Goal: Information Seeking & Learning: Learn about a topic

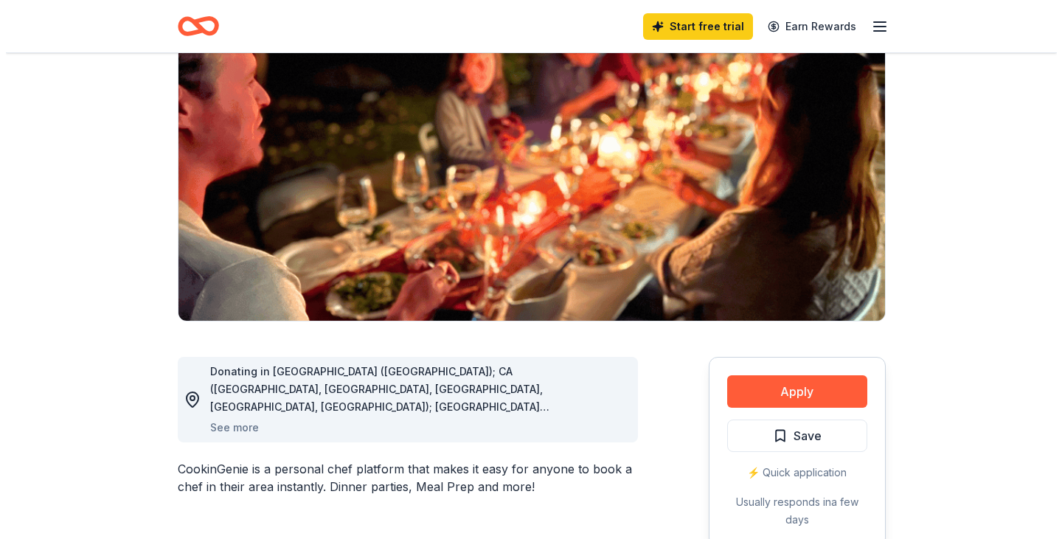
scroll to position [221, 0]
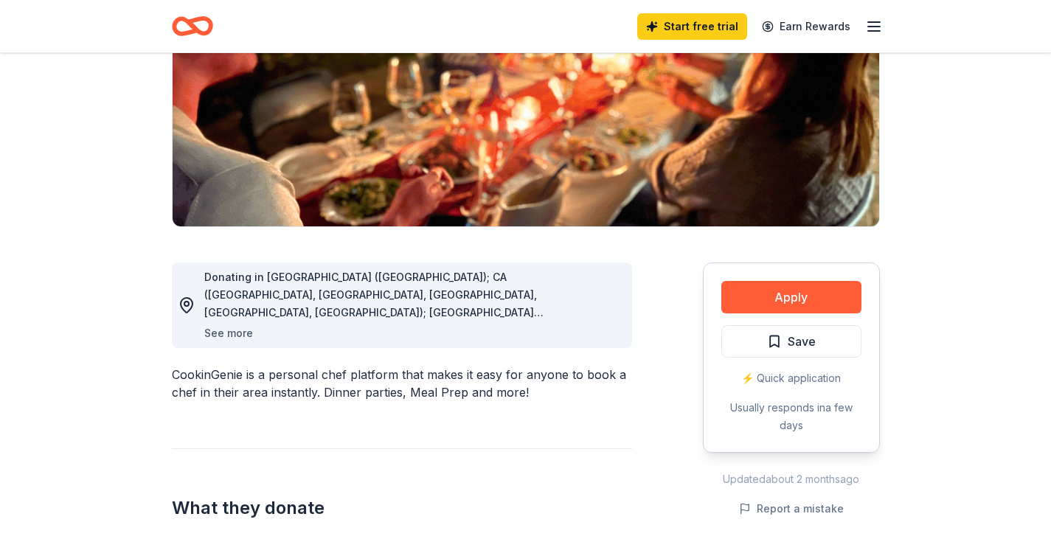
click at [239, 330] on button "See more" at bounding box center [228, 333] width 49 height 18
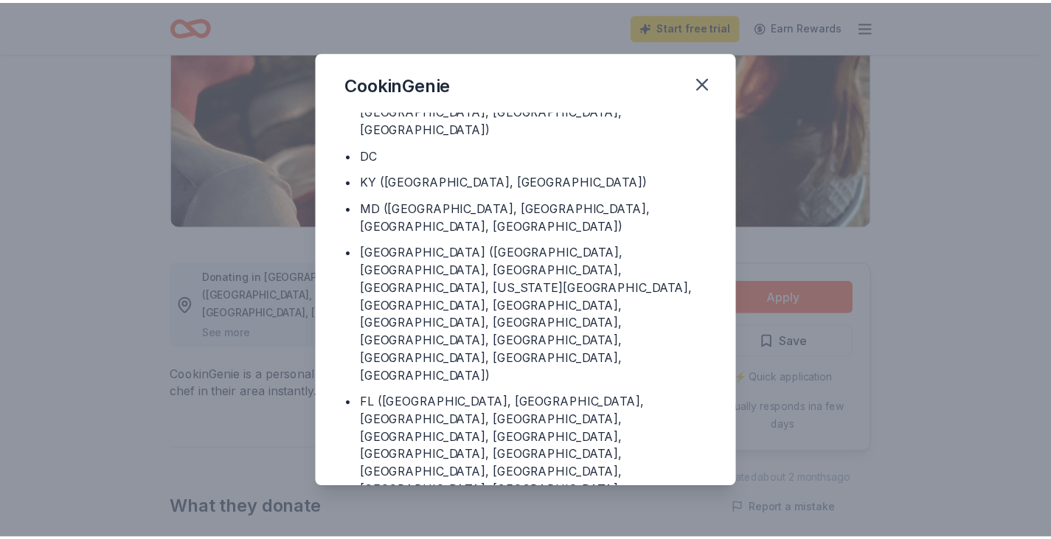
scroll to position [171, 0]
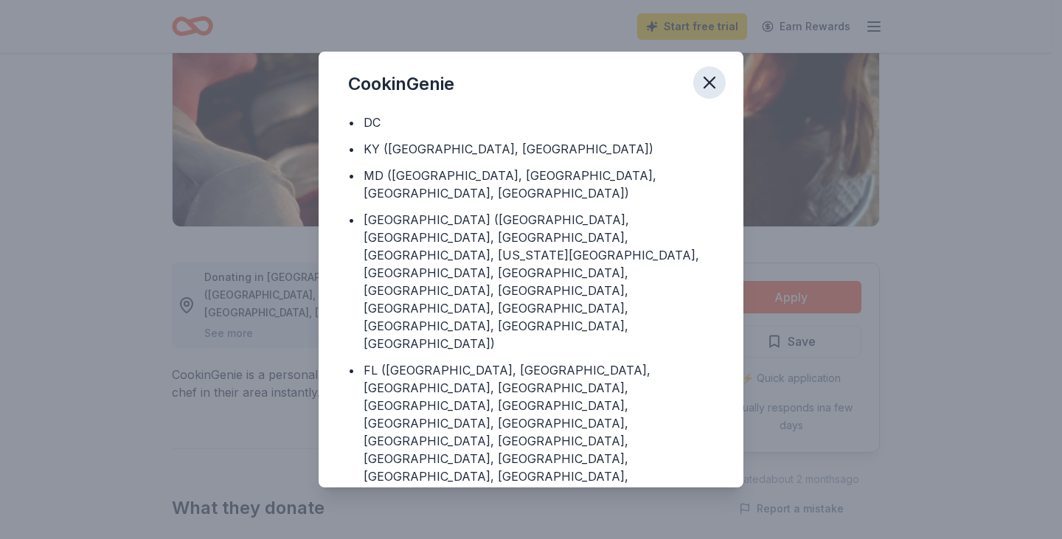
click at [714, 77] on icon "button" at bounding box center [709, 82] width 10 height 10
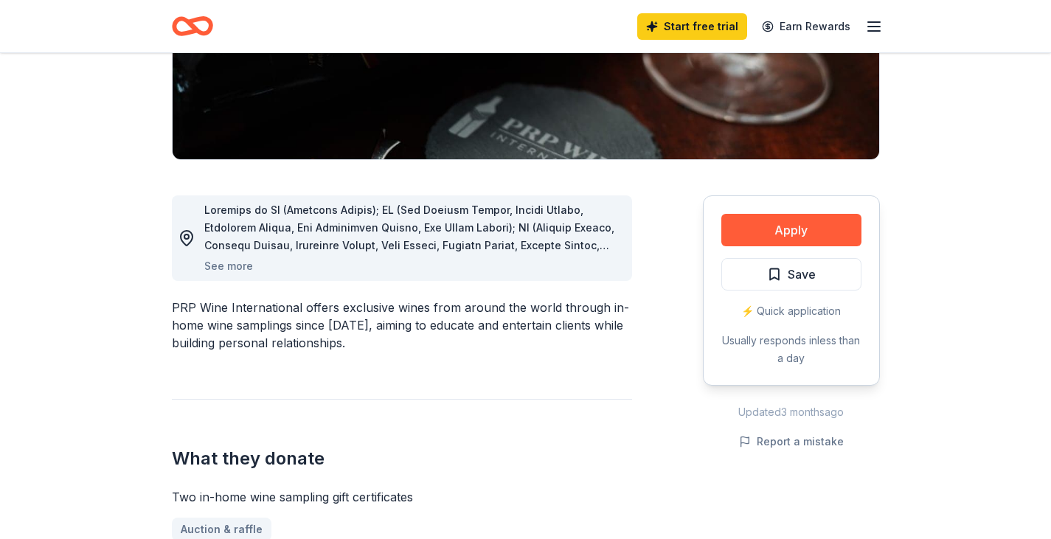
scroll to position [295, 0]
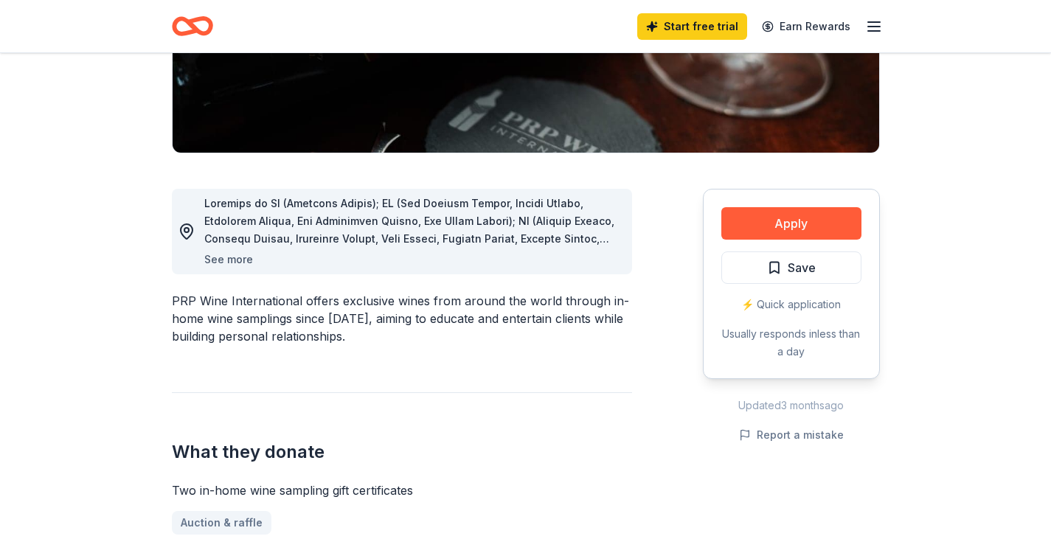
click at [238, 260] on button "See more" at bounding box center [228, 260] width 49 height 18
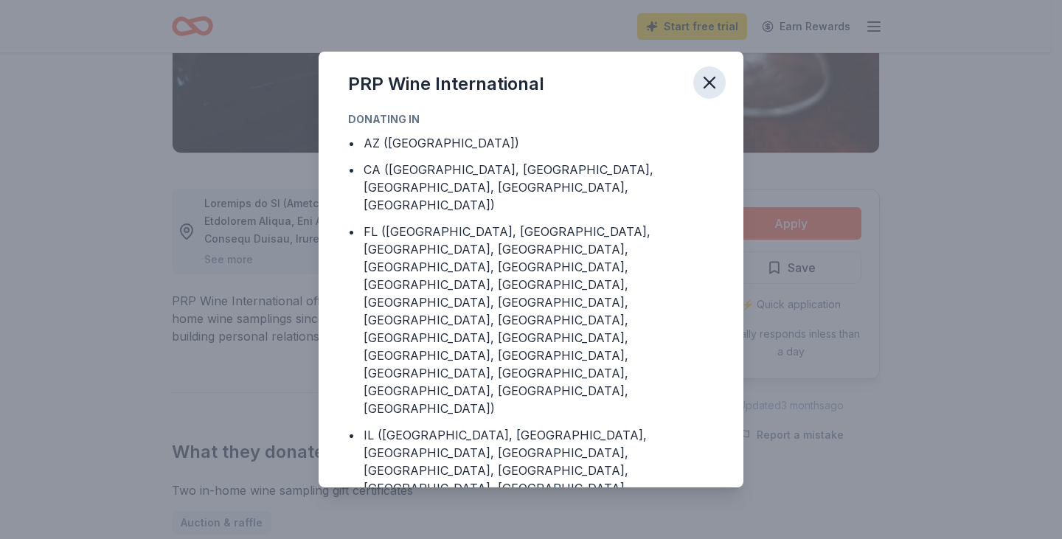
click at [709, 83] on icon "button" at bounding box center [709, 82] width 10 height 10
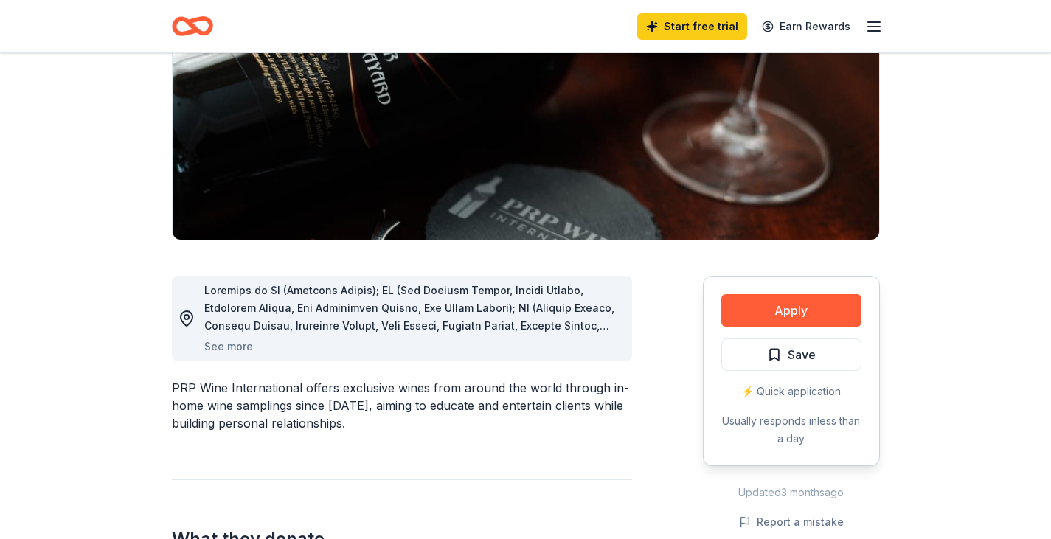
scroll to position [0, 0]
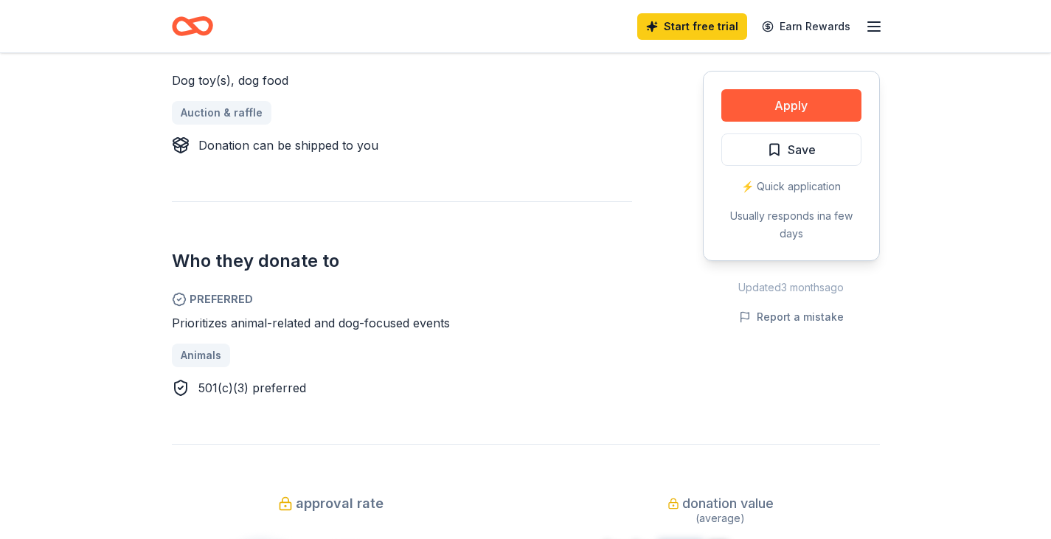
scroll to position [664, 0]
